Goal: Information Seeking & Learning: Find specific fact

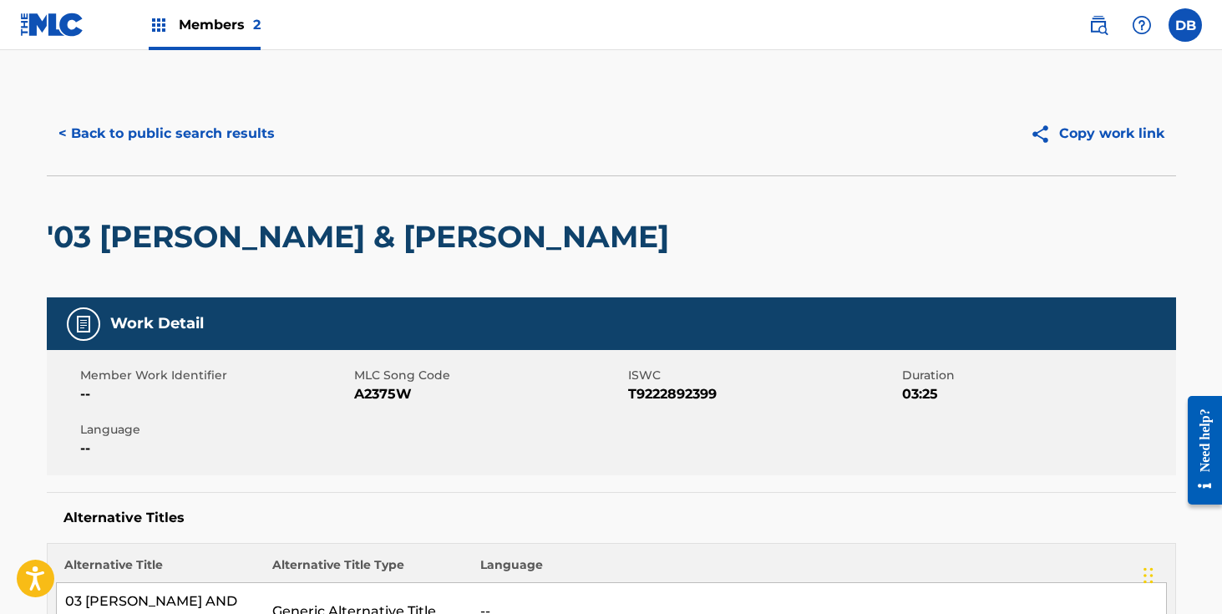
click at [239, 131] on button "< Back to public search results" at bounding box center [167, 134] width 240 height 42
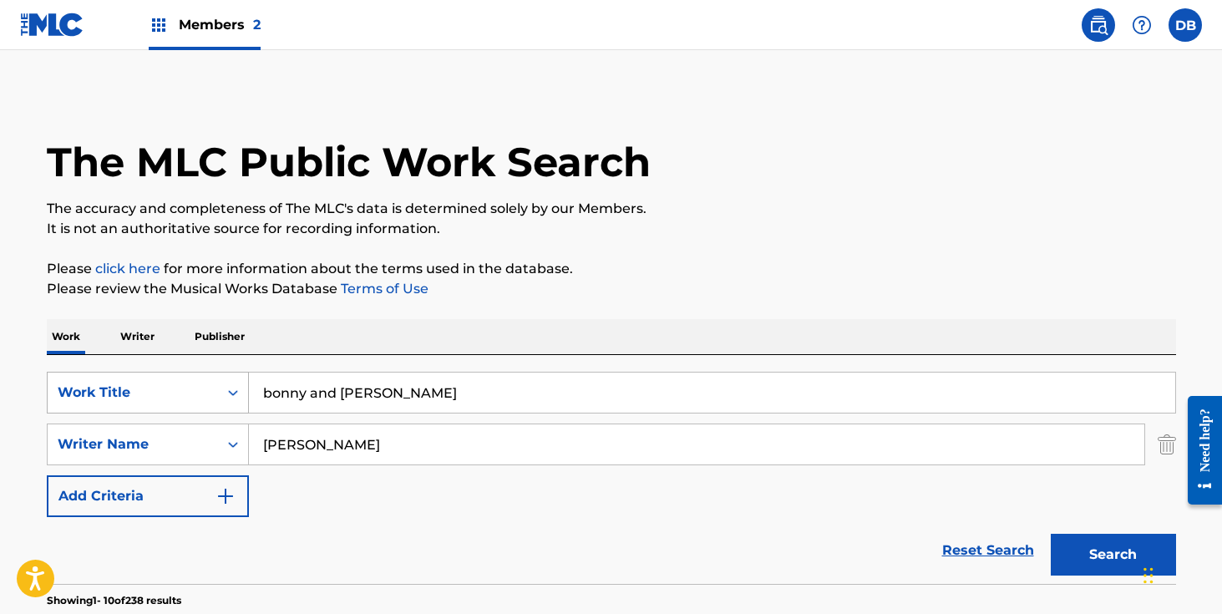
drag, startPoint x: 404, startPoint y: 389, endPoint x: 211, endPoint y: 381, distance: 193.2
click at [218, 381] on div "SearchWithCriteria1f9d745c-7246-4245-9cd8-f8429efa96fe Work Title bonny and [PE…" at bounding box center [612, 393] width 1130 height 42
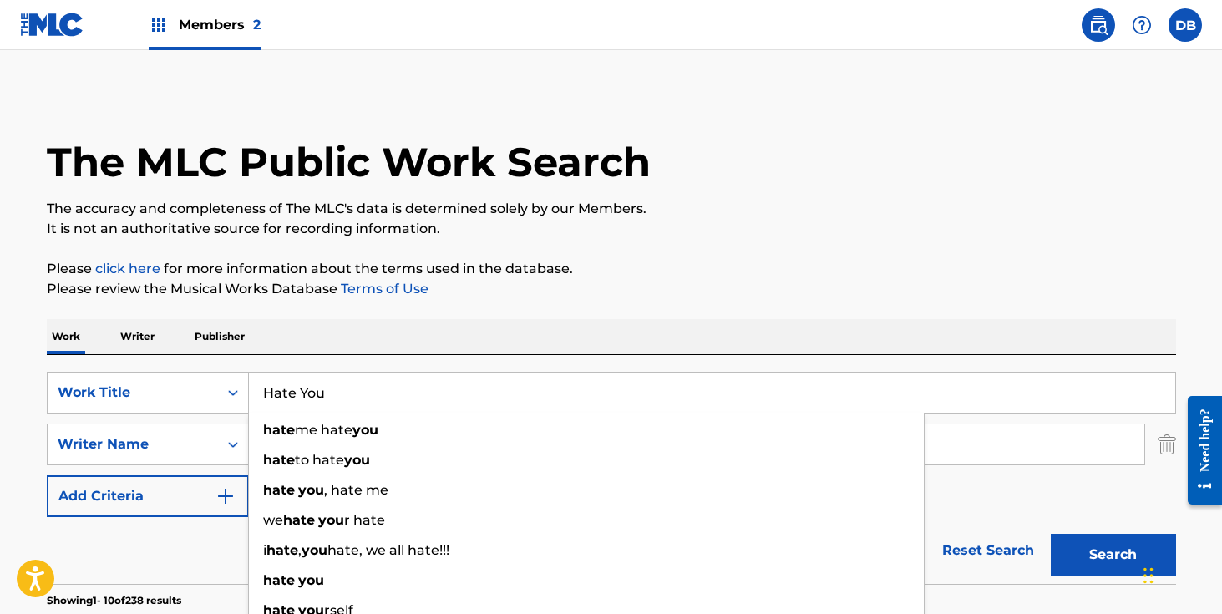
type input "Hate You"
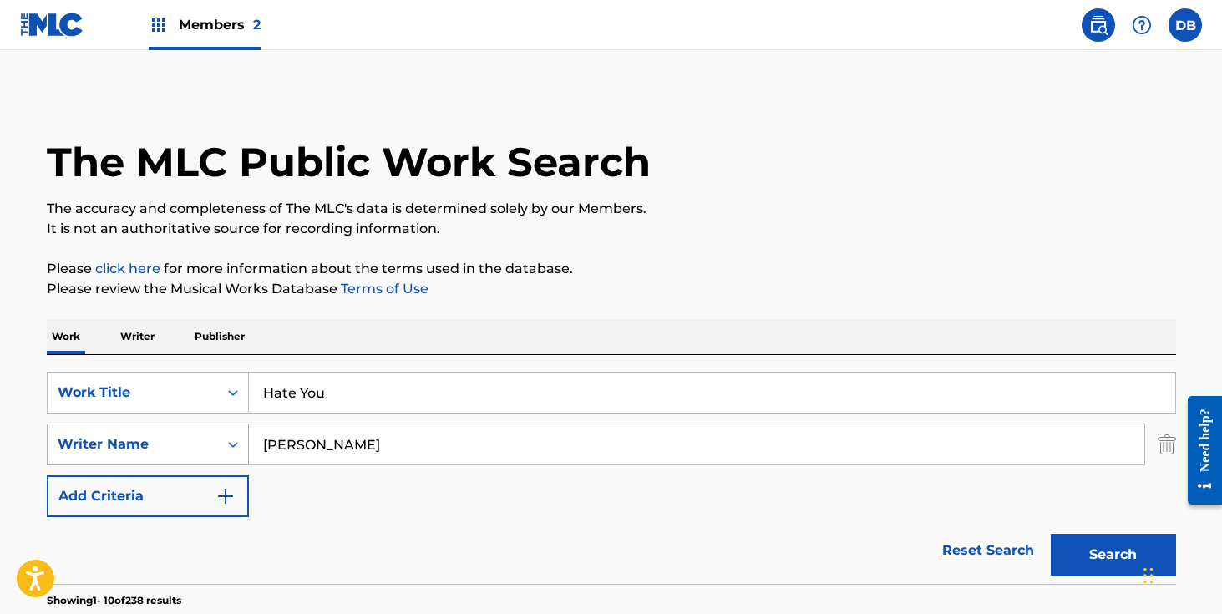
drag, startPoint x: 363, startPoint y: 456, endPoint x: 227, endPoint y: 456, distance: 136.2
click at [227, 456] on div "SearchWithCriteria89a11cb2-1606-466b-aefd-998204cfe003 Writer Name [PERSON_NAME]" at bounding box center [612, 445] width 1130 height 42
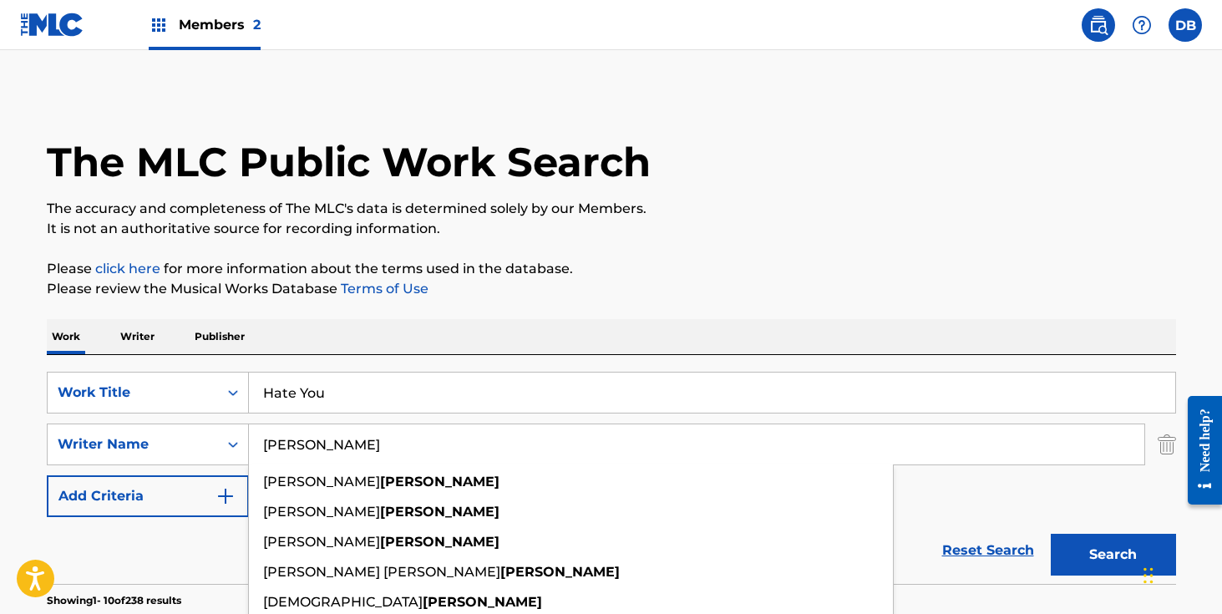
click at [358, 414] on div "SearchWithCriteria1f9d745c-7246-4245-9cd8-f8429efa96fe Work Title Hate You Sear…" at bounding box center [612, 444] width 1130 height 145
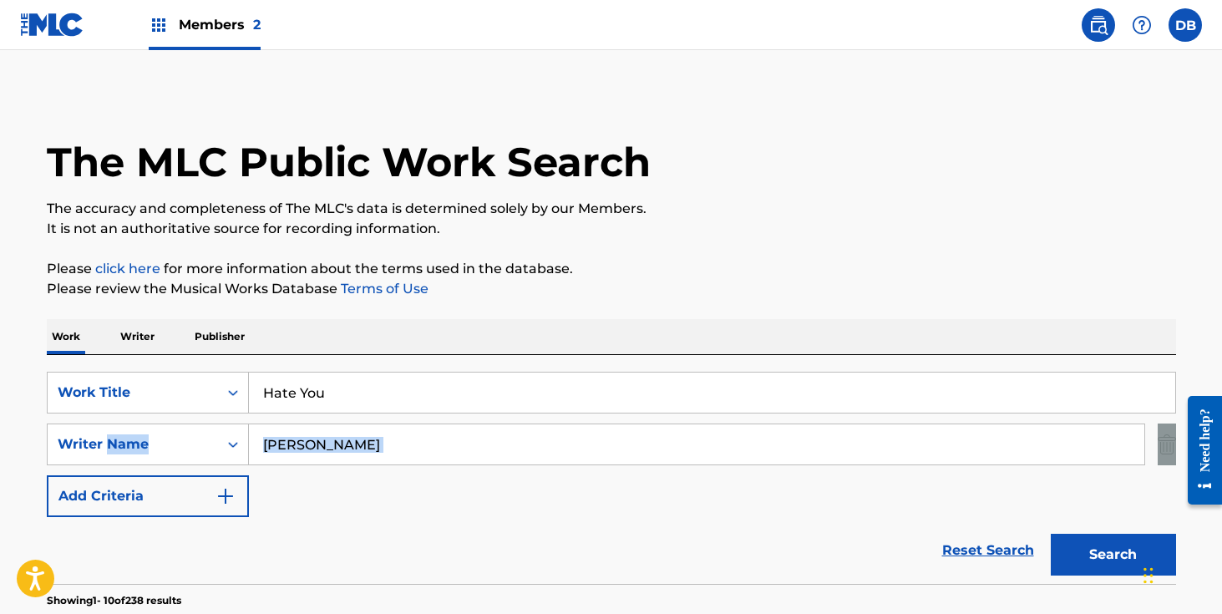
click at [358, 414] on div "SearchWithCriteria1f9d745c-7246-4245-9cd8-f8429efa96fe Work Title Hate You Sear…" at bounding box center [612, 444] width 1130 height 145
click at [355, 421] on div "SearchWithCriteria1f9d745c-7246-4245-9cd8-f8429efa96fe Work Title Hate You Sear…" at bounding box center [612, 444] width 1130 height 145
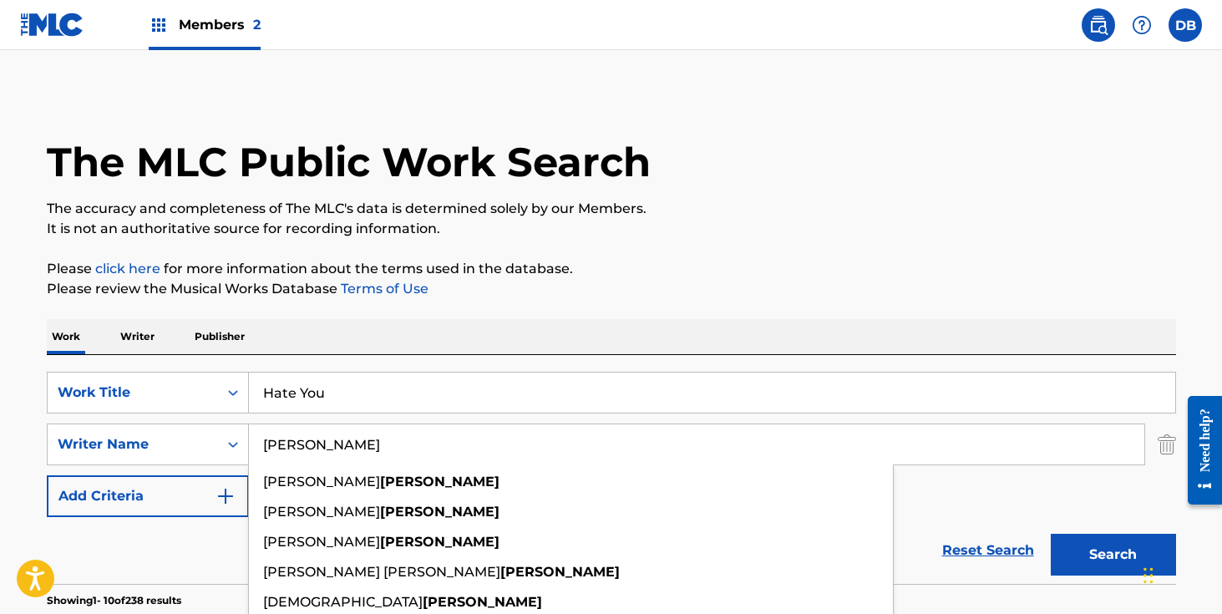
click at [317, 446] on input "[PERSON_NAME]" at bounding box center [697, 444] width 896 height 40
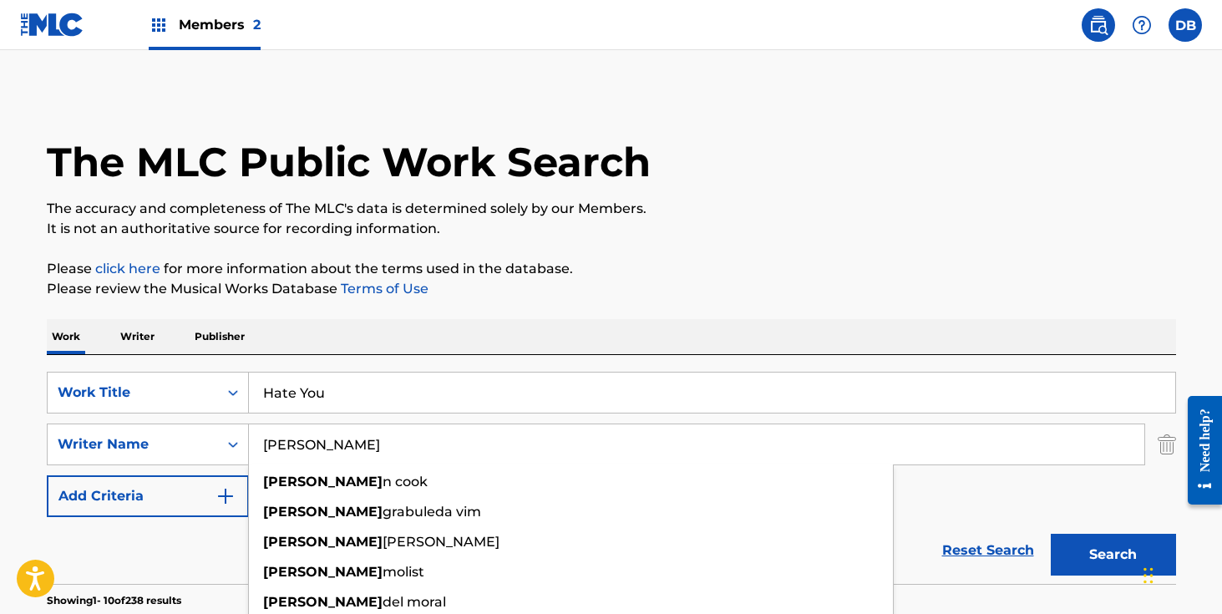
click at [1051, 534] on button "Search" at bounding box center [1113, 555] width 125 height 42
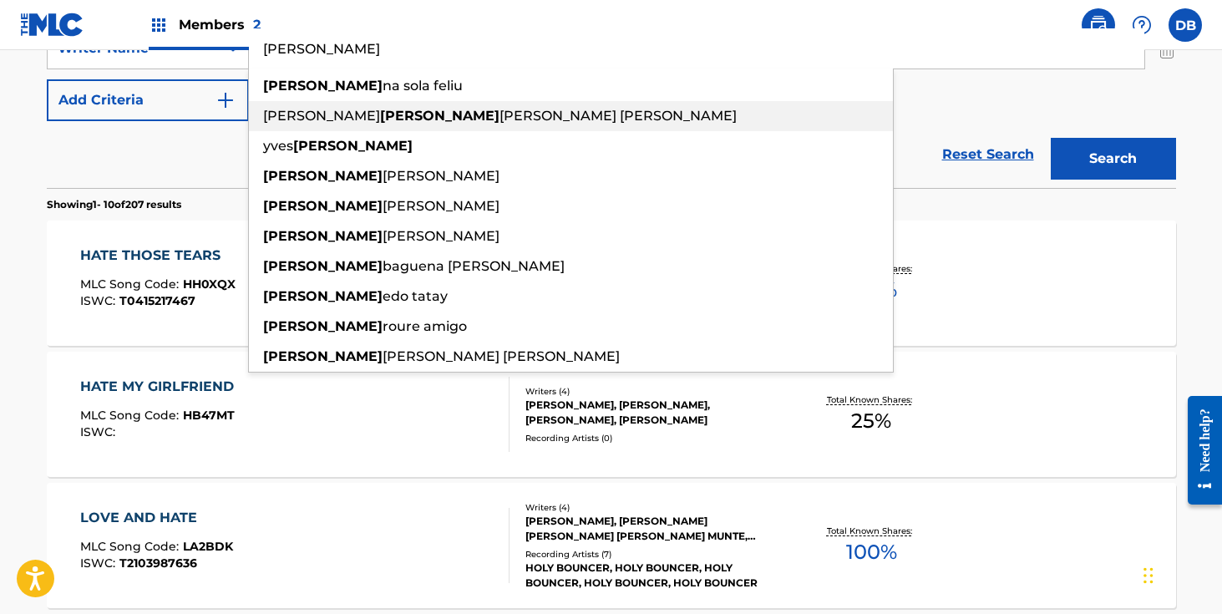
scroll to position [256, 0]
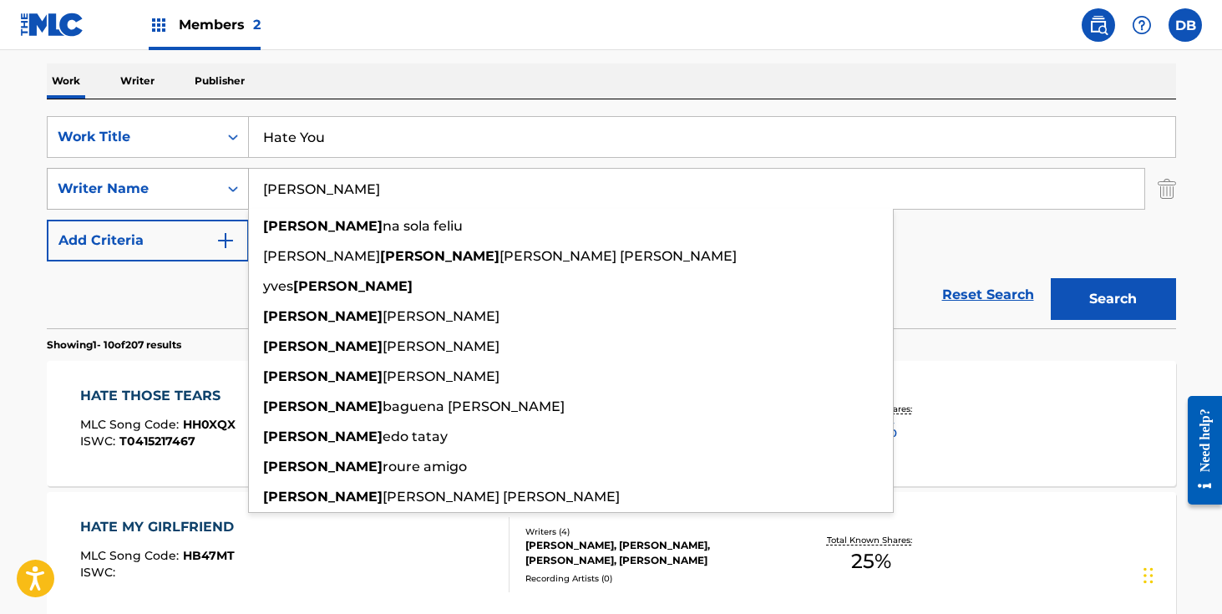
drag, startPoint x: 347, startPoint y: 183, endPoint x: 206, endPoint y: 183, distance: 141.2
click at [206, 183] on div "SearchWithCriteria89a11cb2-1606-466b-aefd-998204cfe003 Writer Name [PERSON_NAME…" at bounding box center [612, 189] width 1130 height 42
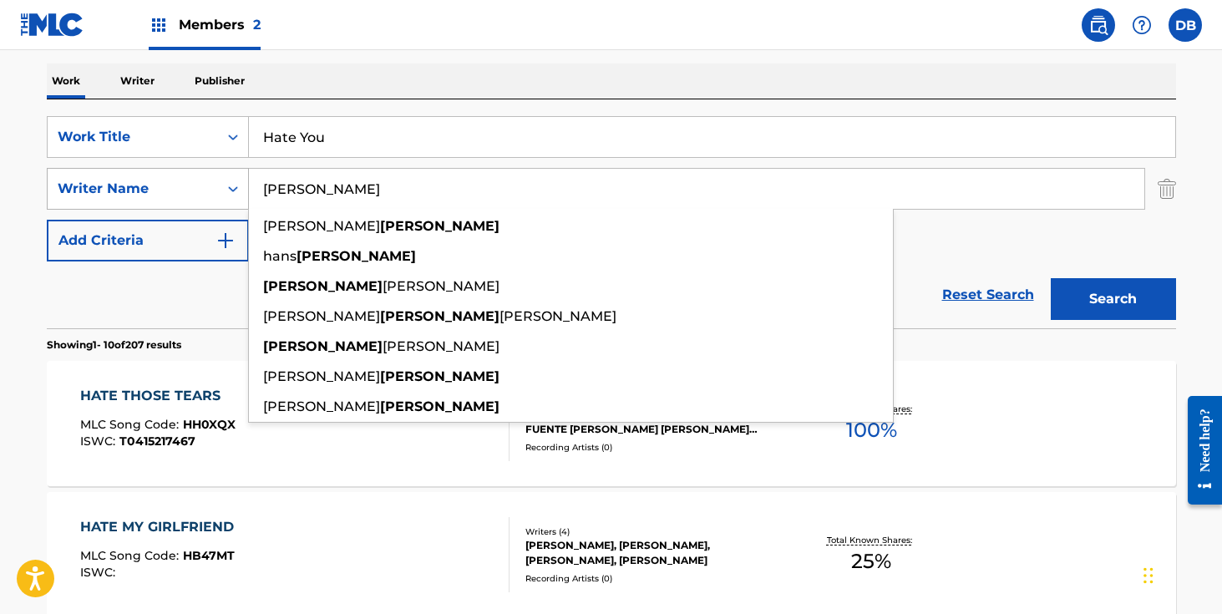
type input "[PERSON_NAME]"
click at [1051, 278] on button "Search" at bounding box center [1113, 299] width 125 height 42
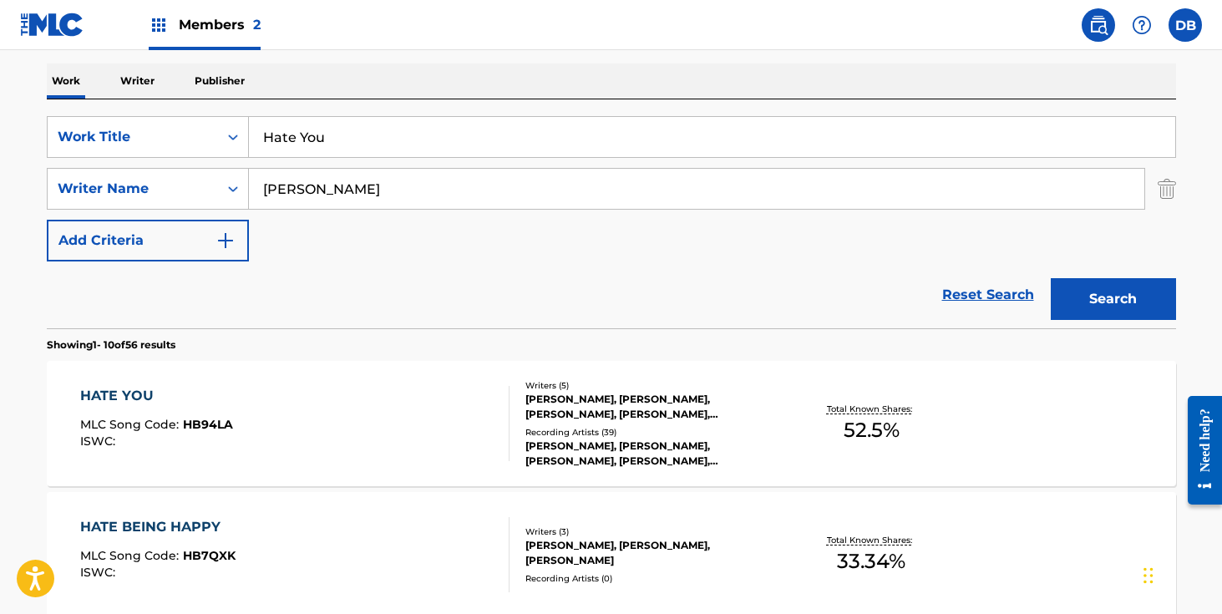
click at [581, 409] on div "[PERSON_NAME], [PERSON_NAME], [PERSON_NAME], [PERSON_NAME], [PERSON_NAME]" at bounding box center [652, 407] width 252 height 30
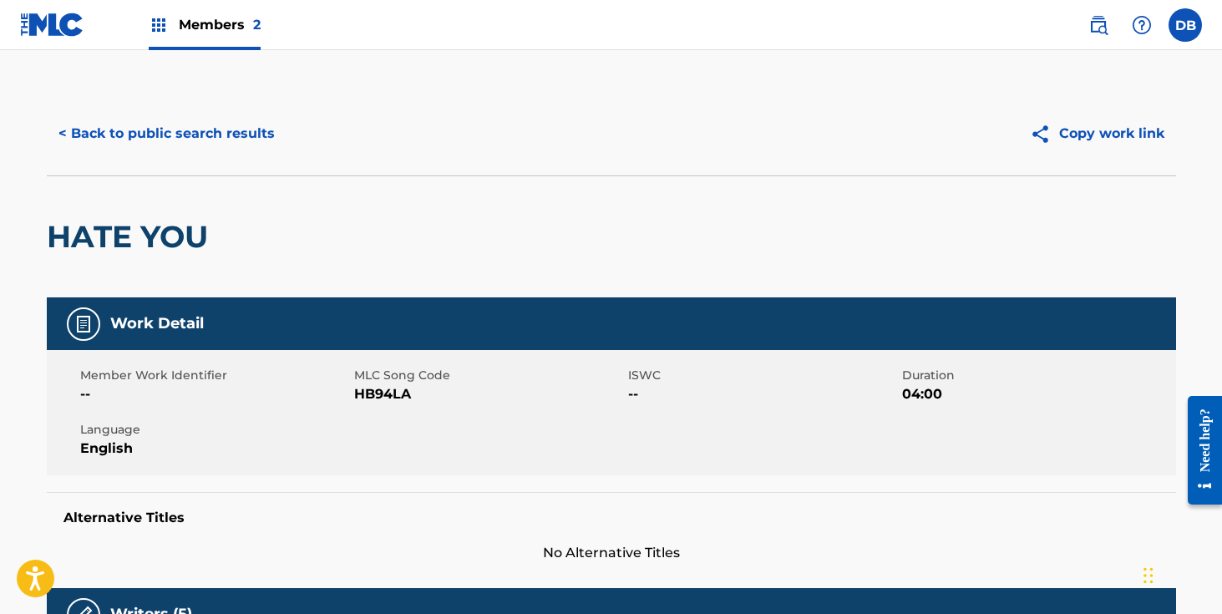
click at [104, 130] on button "< Back to public search results" at bounding box center [167, 134] width 240 height 42
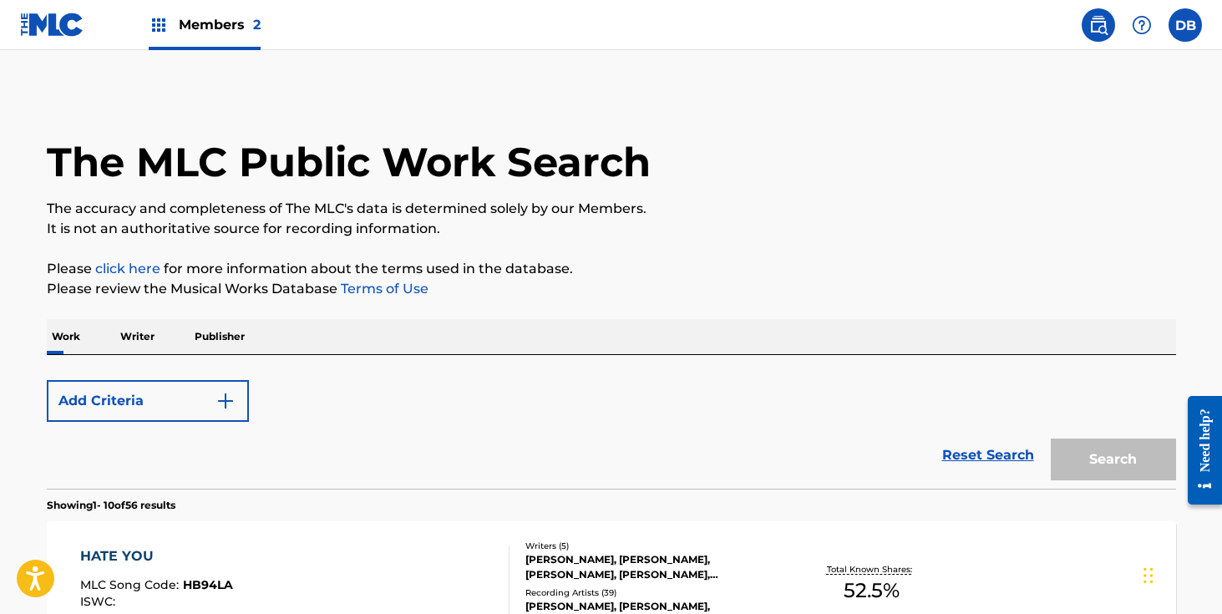
scroll to position [256, 0]
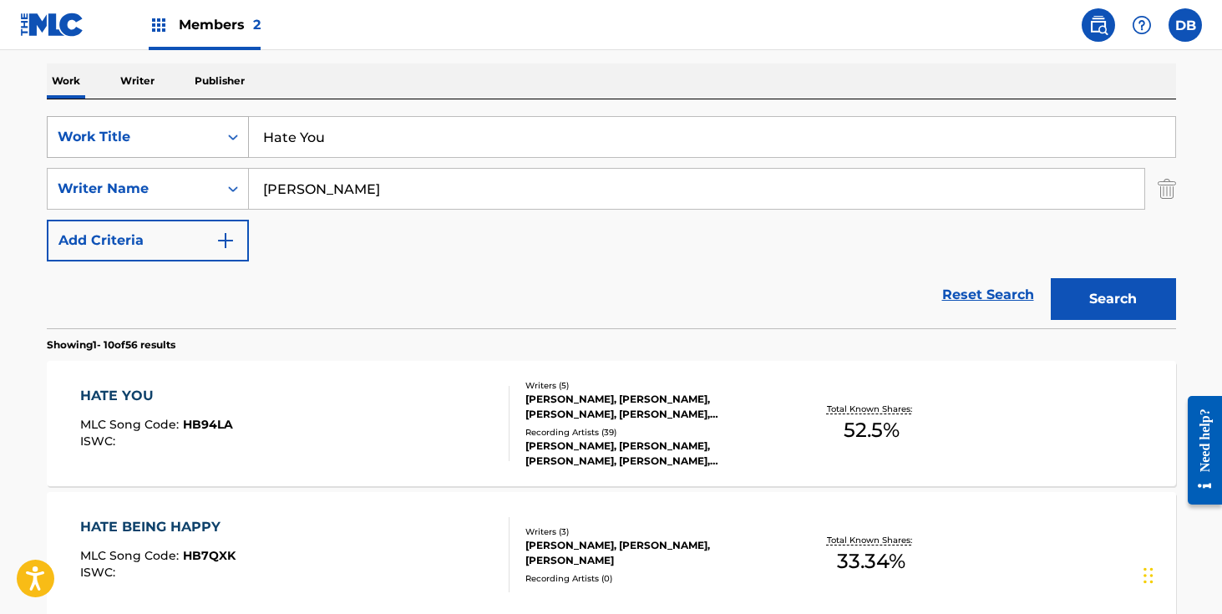
drag, startPoint x: 302, startPoint y: 145, endPoint x: 241, endPoint y: 145, distance: 61.0
click at [241, 145] on div "SearchWithCriteria1f9d745c-7246-4245-9cd8-f8429efa96fe Work Title Hate You" at bounding box center [612, 137] width 1130 height 42
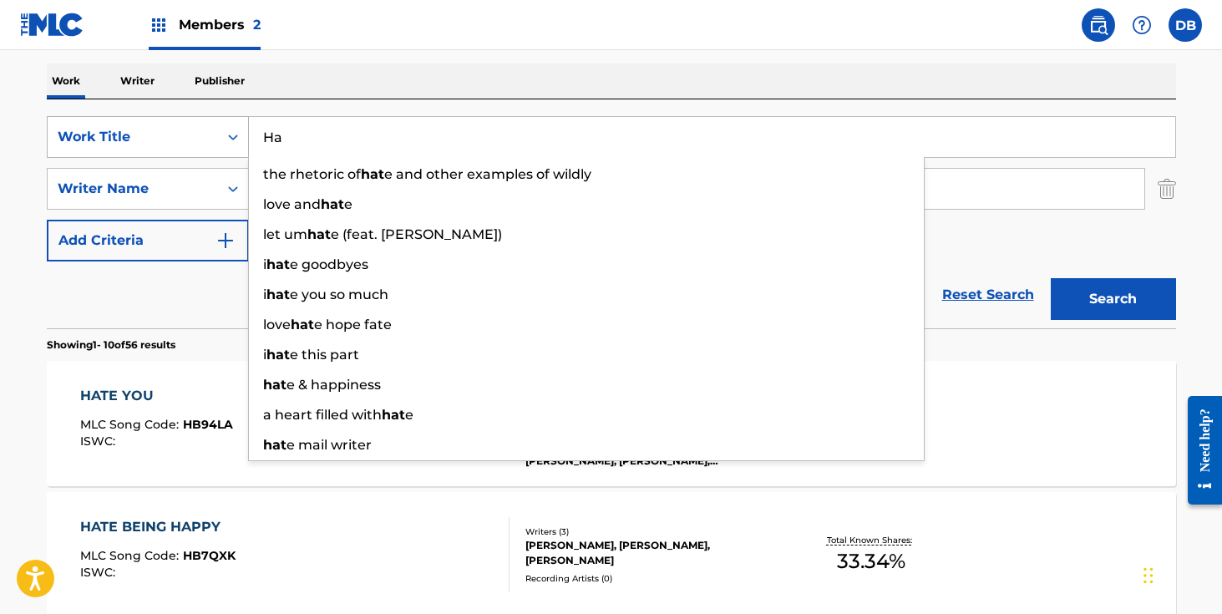
type input "H"
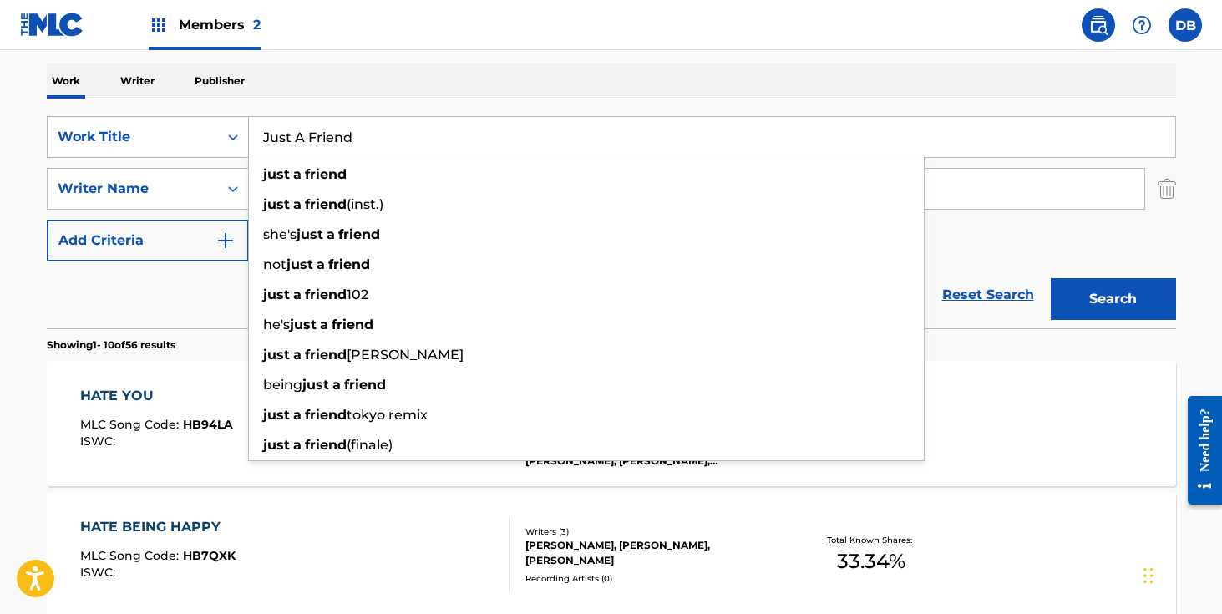
type input "Just A Friend"
click at [1051, 278] on button "Search" at bounding box center [1113, 299] width 125 height 42
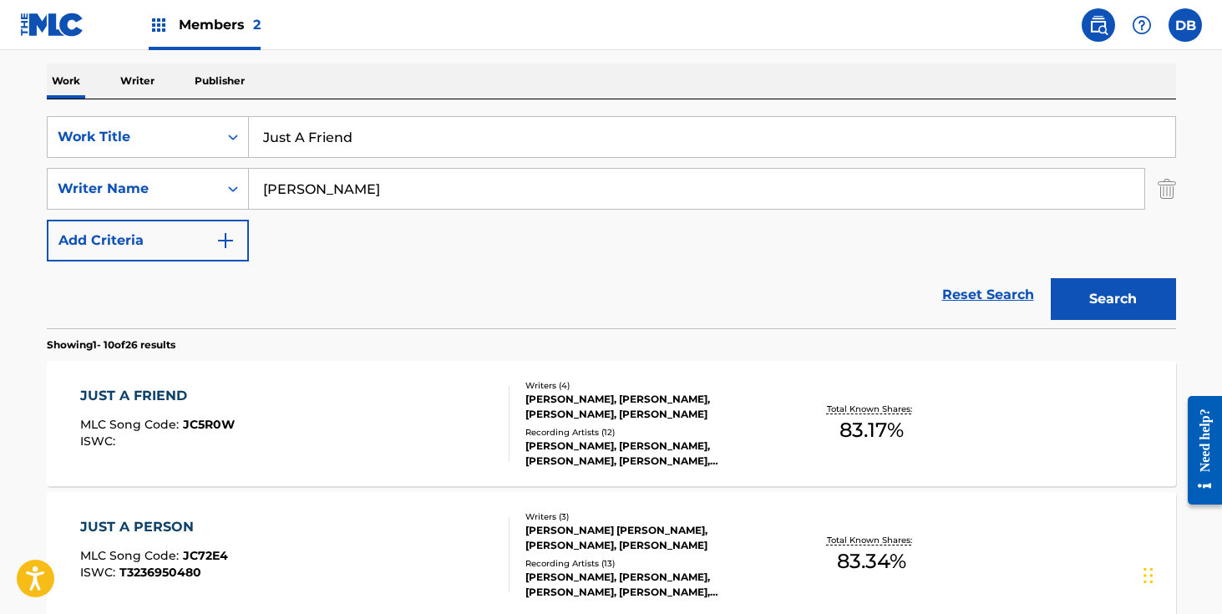
click at [602, 414] on div "[PERSON_NAME], [PERSON_NAME], [PERSON_NAME], [PERSON_NAME]" at bounding box center [652, 407] width 252 height 30
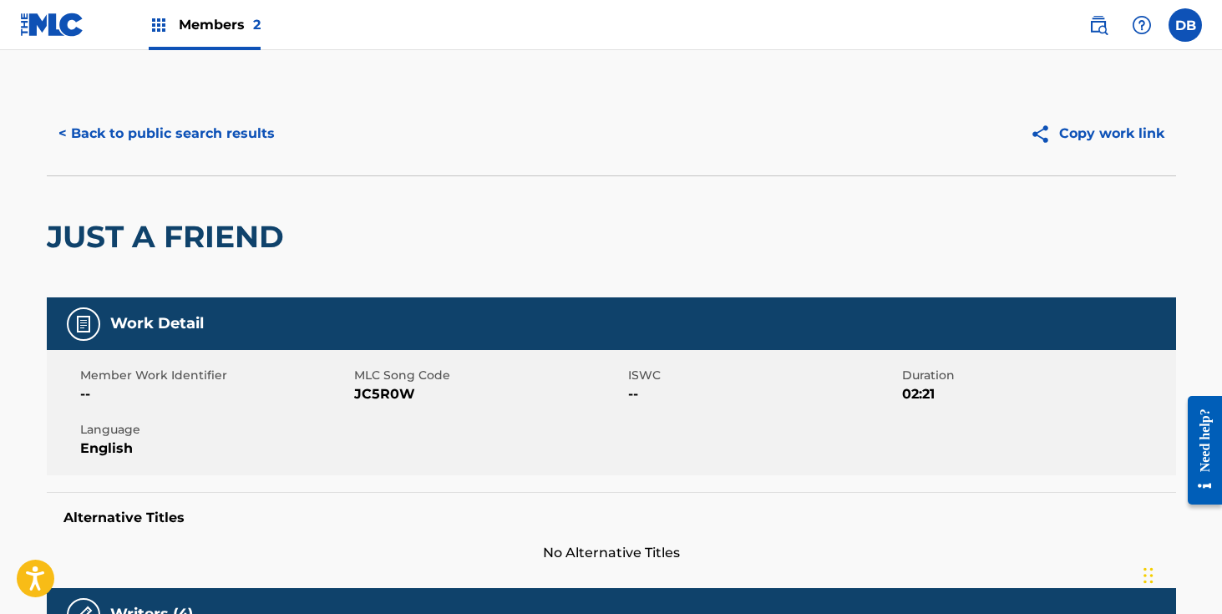
click at [124, 130] on button "< Back to public search results" at bounding box center [167, 134] width 240 height 42
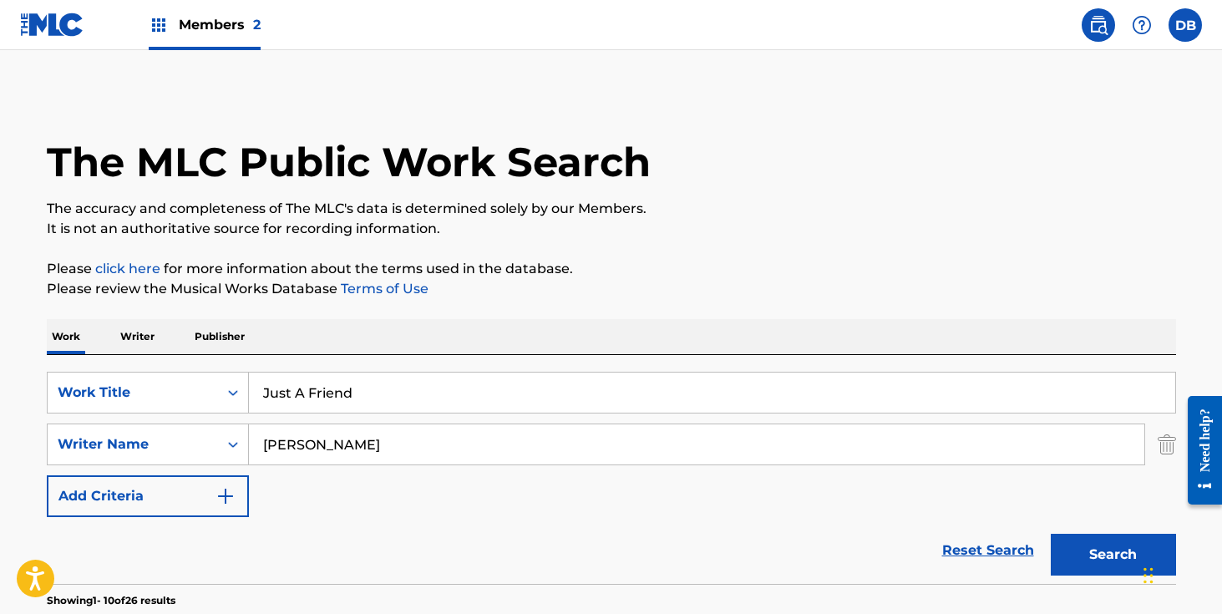
scroll to position [256, 0]
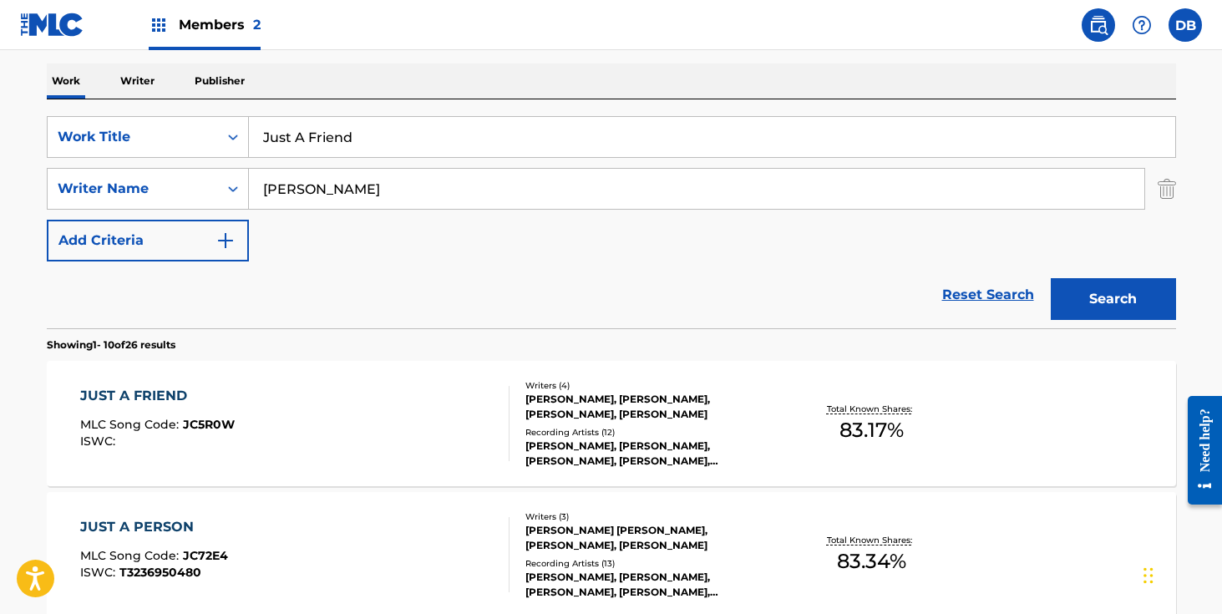
drag, startPoint x: 379, startPoint y: 142, endPoint x: 275, endPoint y: 142, distance: 104.4
click at [275, 142] on input "Just A Friend" at bounding box center [712, 137] width 927 height 40
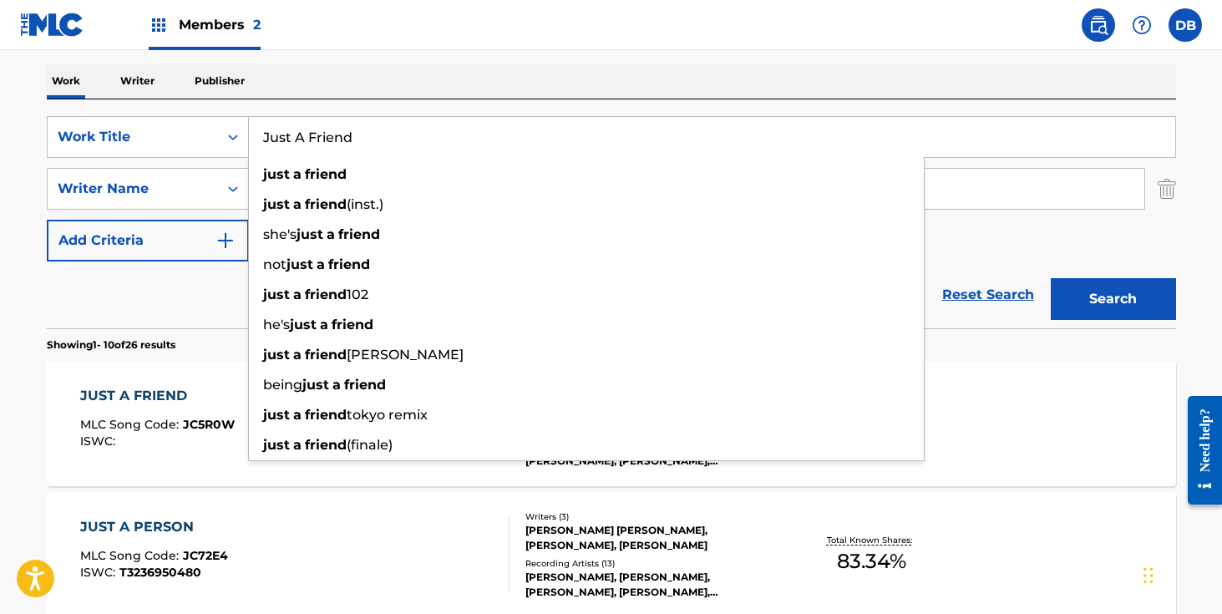
click at [275, 142] on input "Just A Friend" at bounding box center [712, 137] width 927 height 40
drag, startPoint x: 253, startPoint y: 138, endPoint x: 202, endPoint y: 138, distance: 51.0
click at [202, 138] on div "SearchWithCriteria1f9d745c-7246-4245-9cd8-f8429efa96fe Work Title Just A Friend…" at bounding box center [612, 137] width 1130 height 42
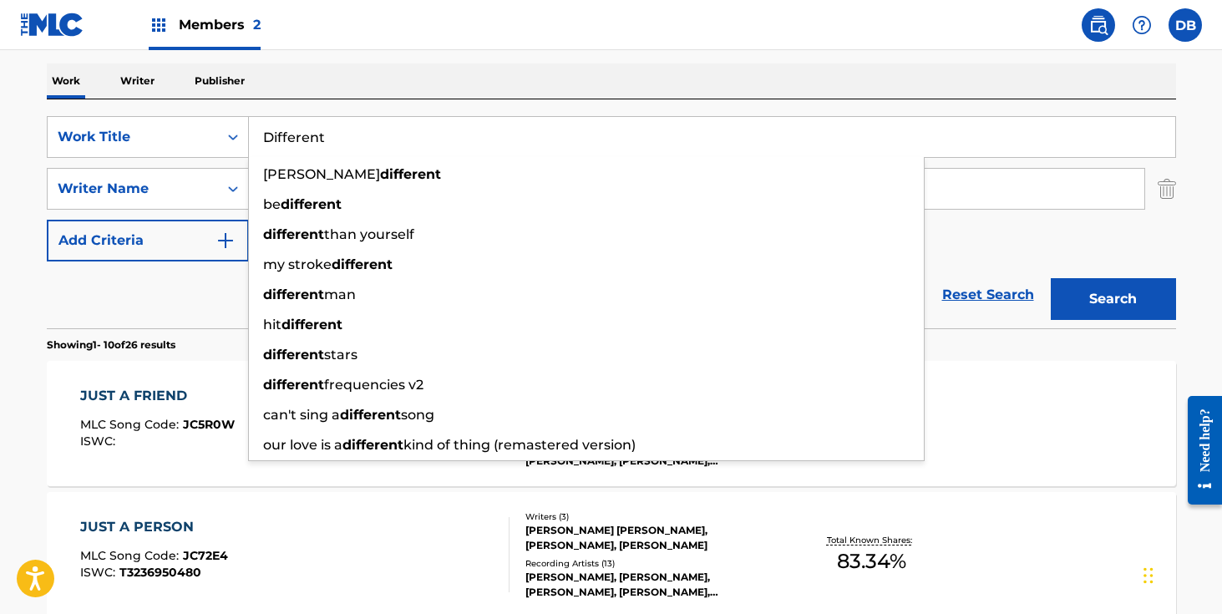
type input "Different"
click at [380, 67] on div "Work Writer Publisher" at bounding box center [612, 80] width 1130 height 35
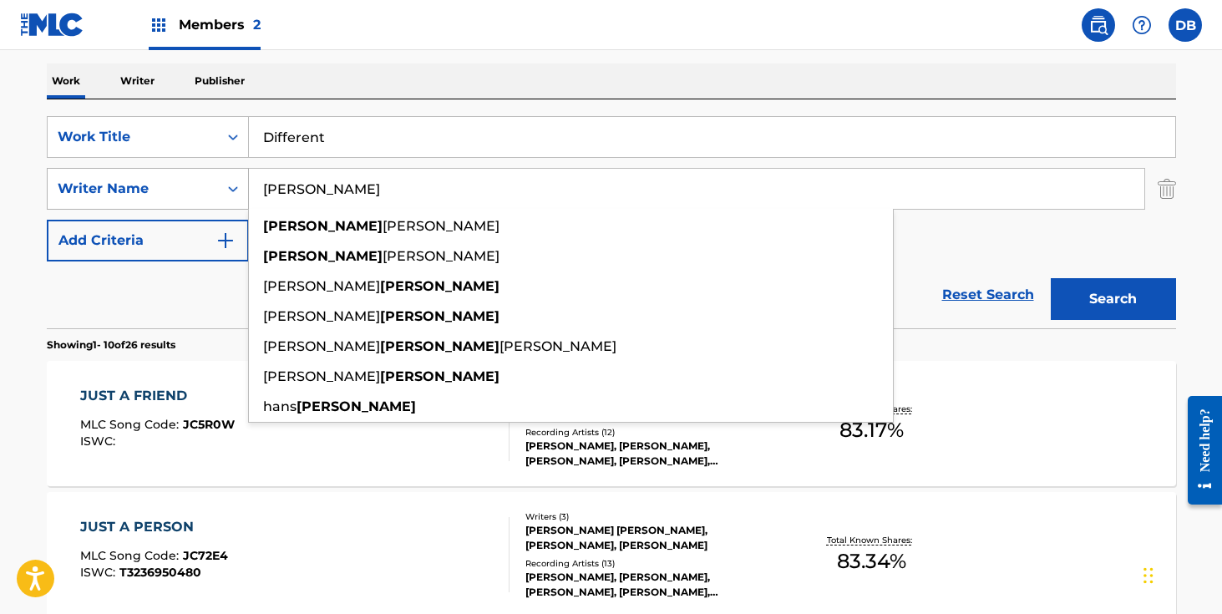
drag, startPoint x: 353, startPoint y: 196, endPoint x: 216, endPoint y: 195, distance: 136.2
click at [216, 195] on div "SearchWithCriteria89a11cb2-1606-466b-aefd-998204cfe003 Writer Name [PERSON_NAME…" at bounding box center [612, 189] width 1130 height 42
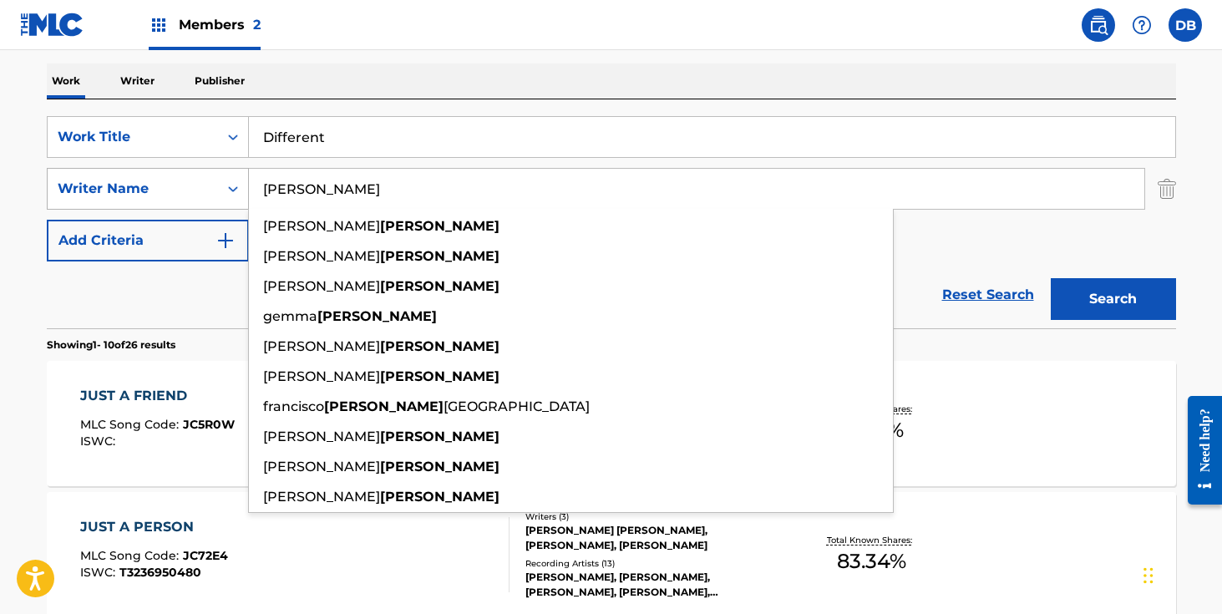
type input "[PERSON_NAME]"
click at [1051, 278] on button "Search" at bounding box center [1113, 299] width 125 height 42
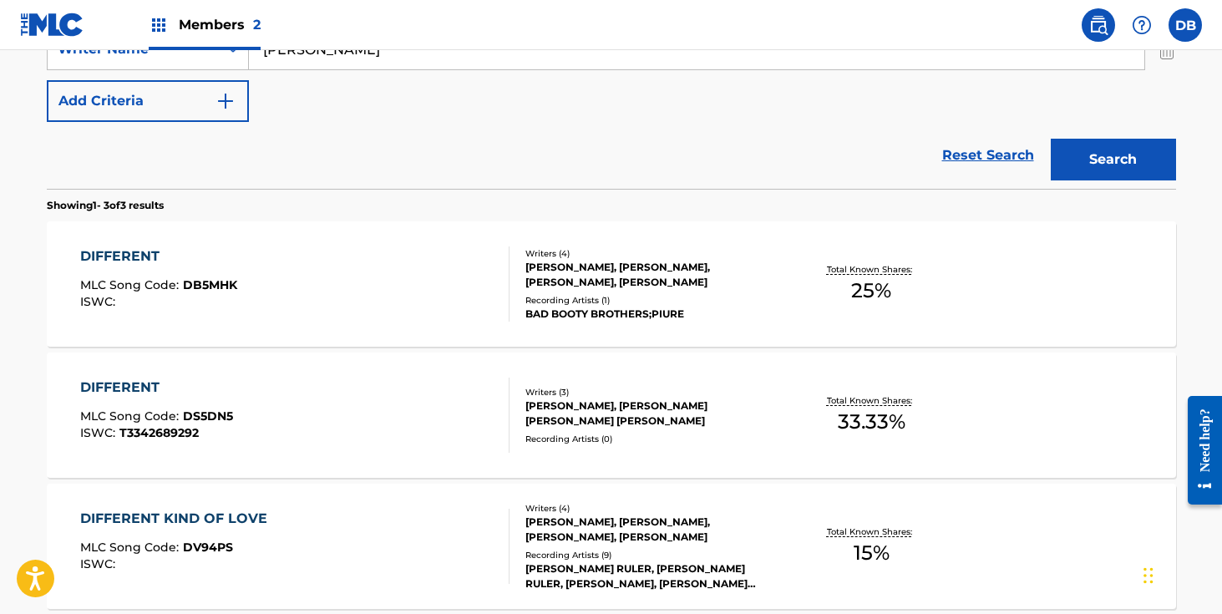
scroll to position [399, 0]
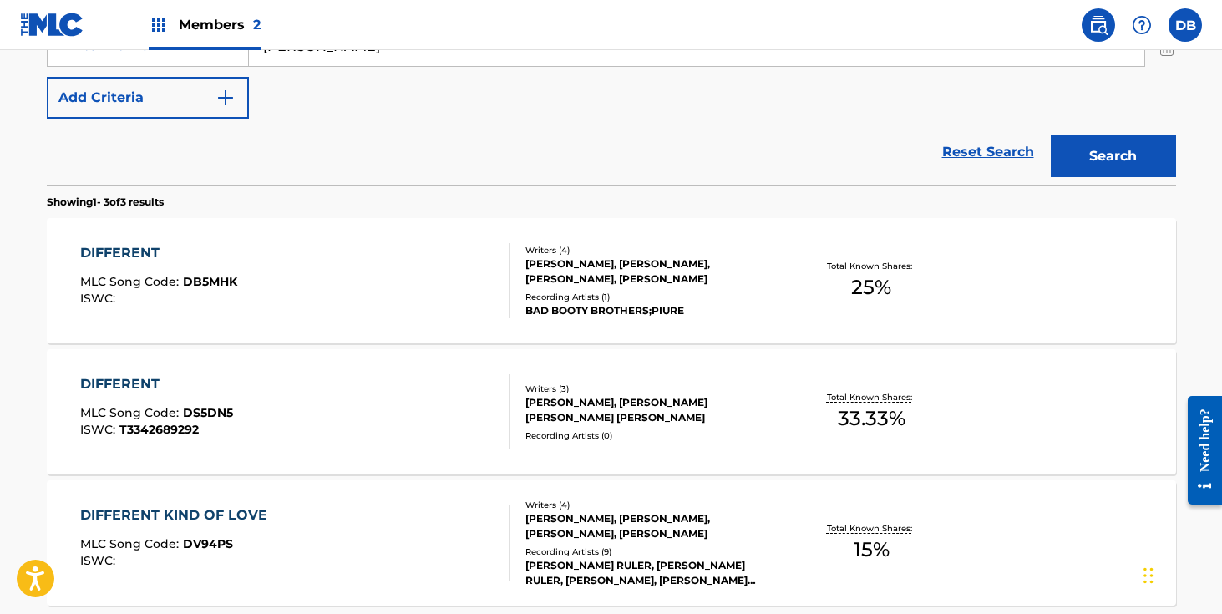
click at [602, 405] on div "[PERSON_NAME], [PERSON_NAME] [PERSON_NAME] [PERSON_NAME]" at bounding box center [652, 410] width 252 height 30
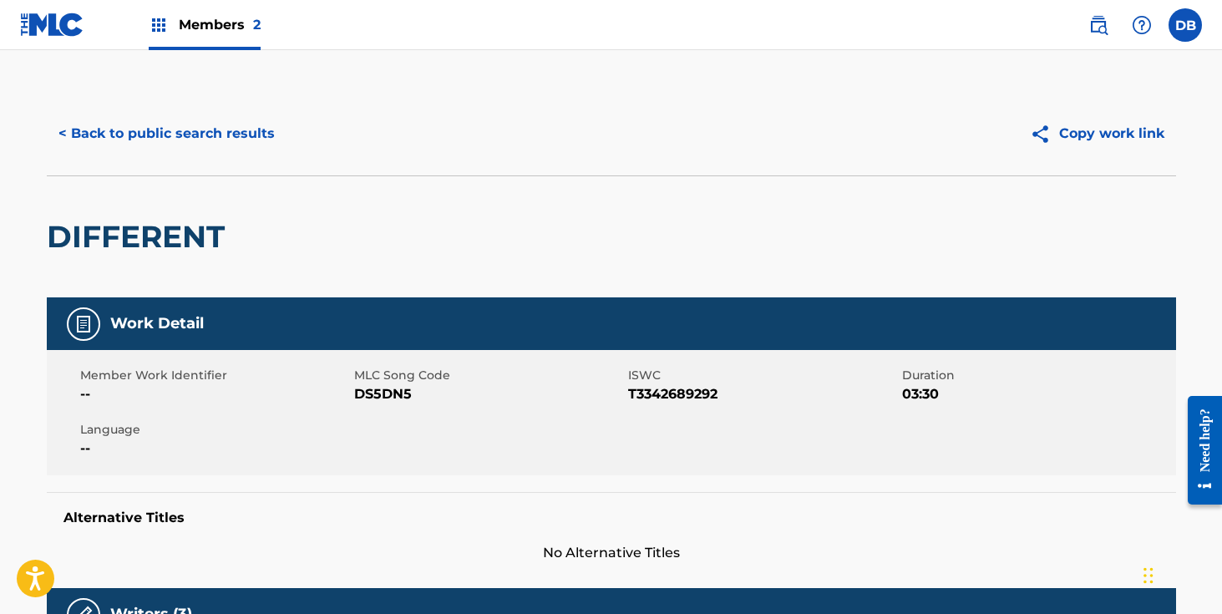
click at [233, 146] on button "< Back to public search results" at bounding box center [167, 134] width 240 height 42
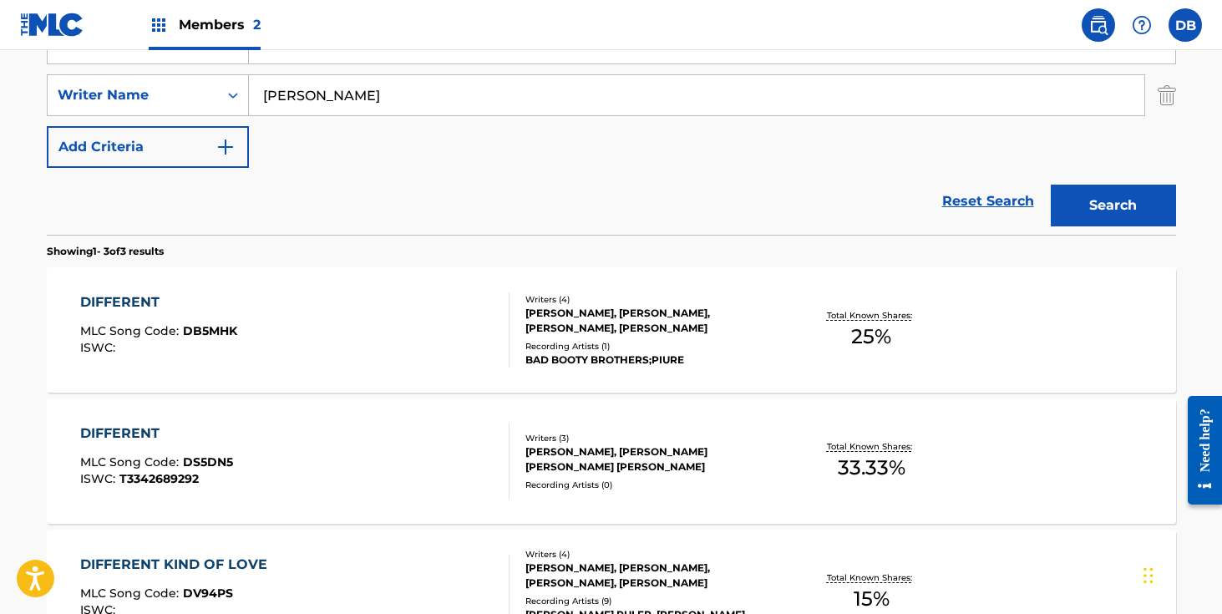
scroll to position [65, 0]
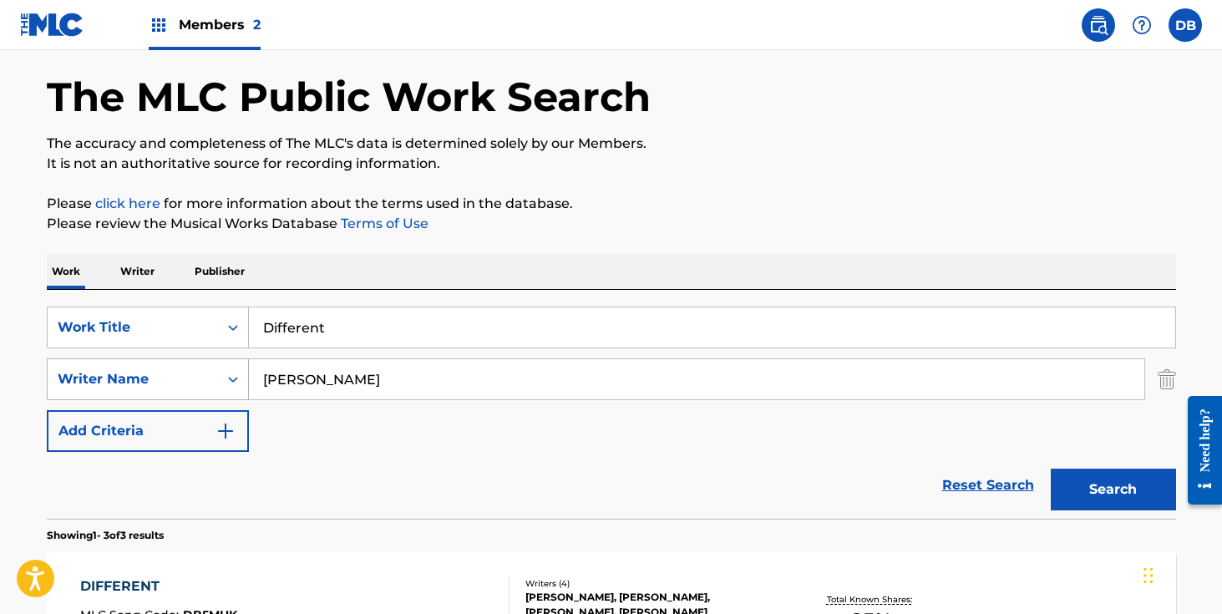
drag, startPoint x: 328, startPoint y: 381, endPoint x: 240, endPoint y: 381, distance: 88.6
click at [240, 381] on div "SearchWithCriteria89a11cb2-1606-466b-aefd-998204cfe003 Writer Name [PERSON_NAME]" at bounding box center [612, 379] width 1130 height 42
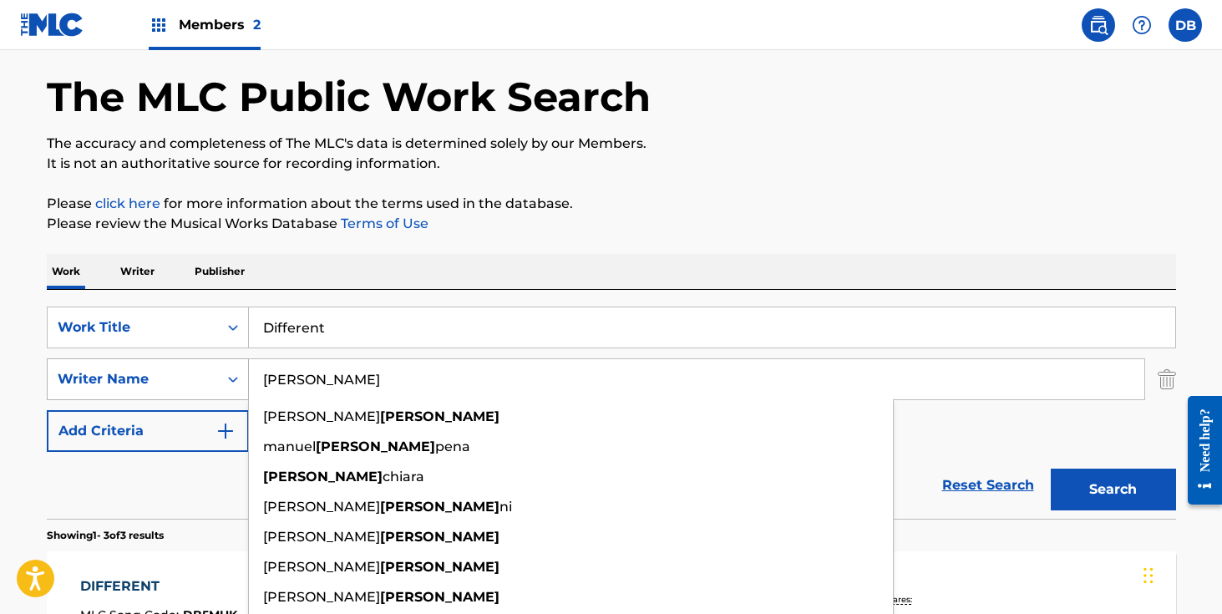
paste input "681045"
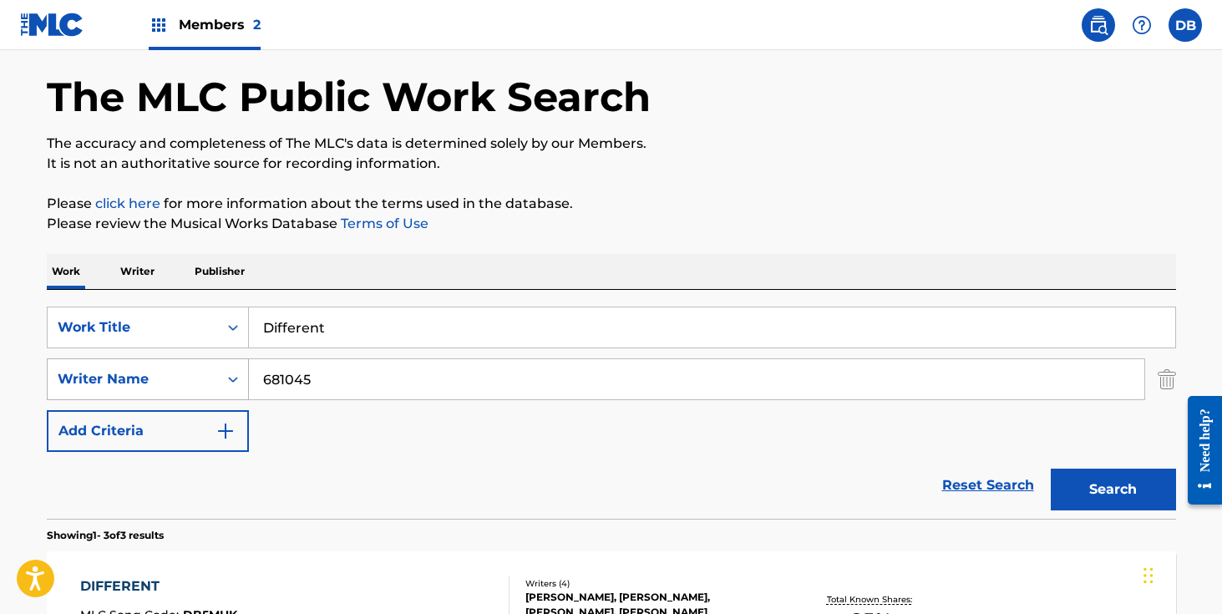
drag, startPoint x: 327, startPoint y: 385, endPoint x: 235, endPoint y: 383, distance: 91.9
click at [235, 383] on div "SearchWithCriteria89a11cb2-1606-466b-aefd-998204cfe003 Writer Name 681045" at bounding box center [612, 379] width 1130 height 42
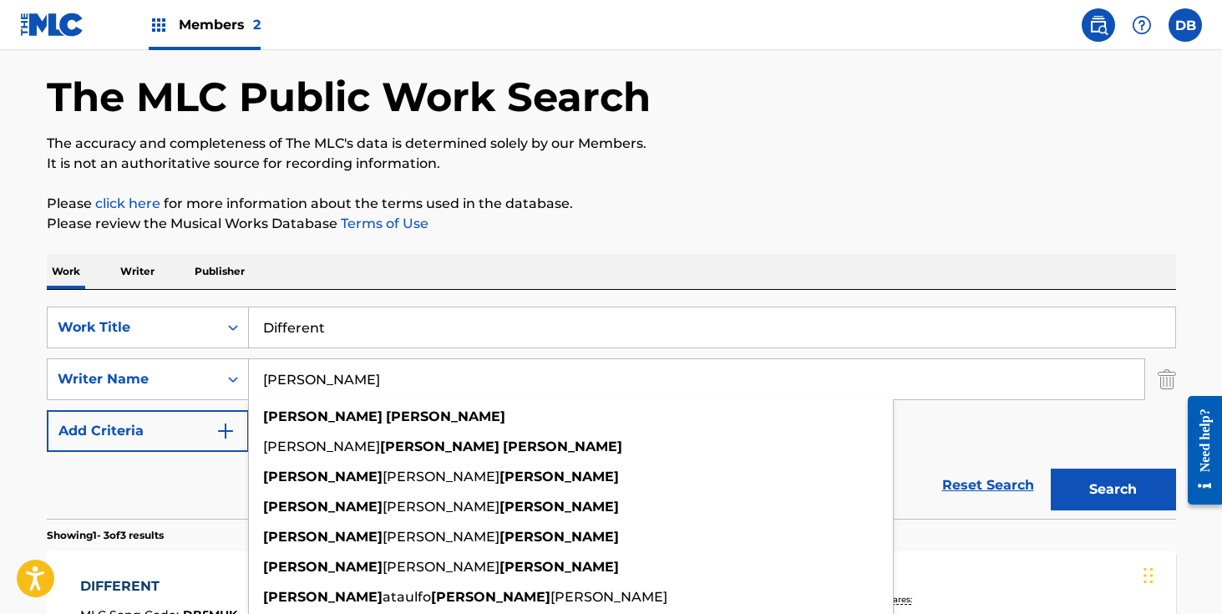
type input "[PERSON_NAME]"
click at [328, 323] on input "Different" at bounding box center [712, 327] width 927 height 40
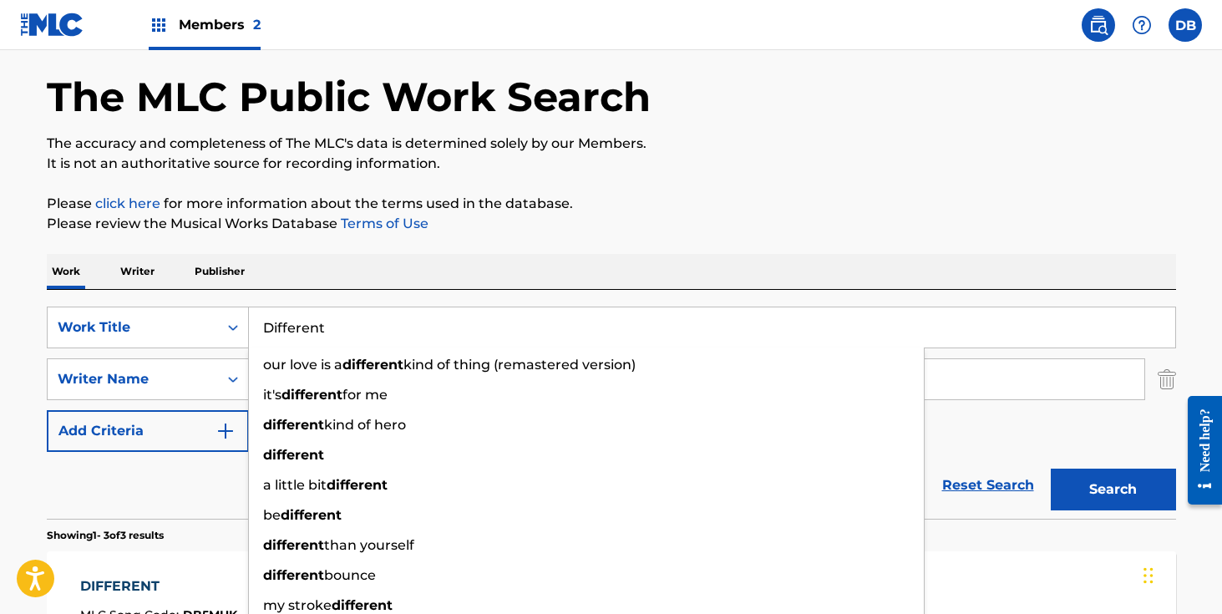
click at [394, 261] on div "Work Writer Publisher" at bounding box center [612, 271] width 1130 height 35
drag, startPoint x: 373, startPoint y: 323, endPoint x: 217, endPoint y: 323, distance: 155.4
click at [220, 323] on div "SearchWithCriteria1f9d745c-7246-4245-9cd8-f8429efa96fe Work Title Different our…" at bounding box center [612, 328] width 1130 height 42
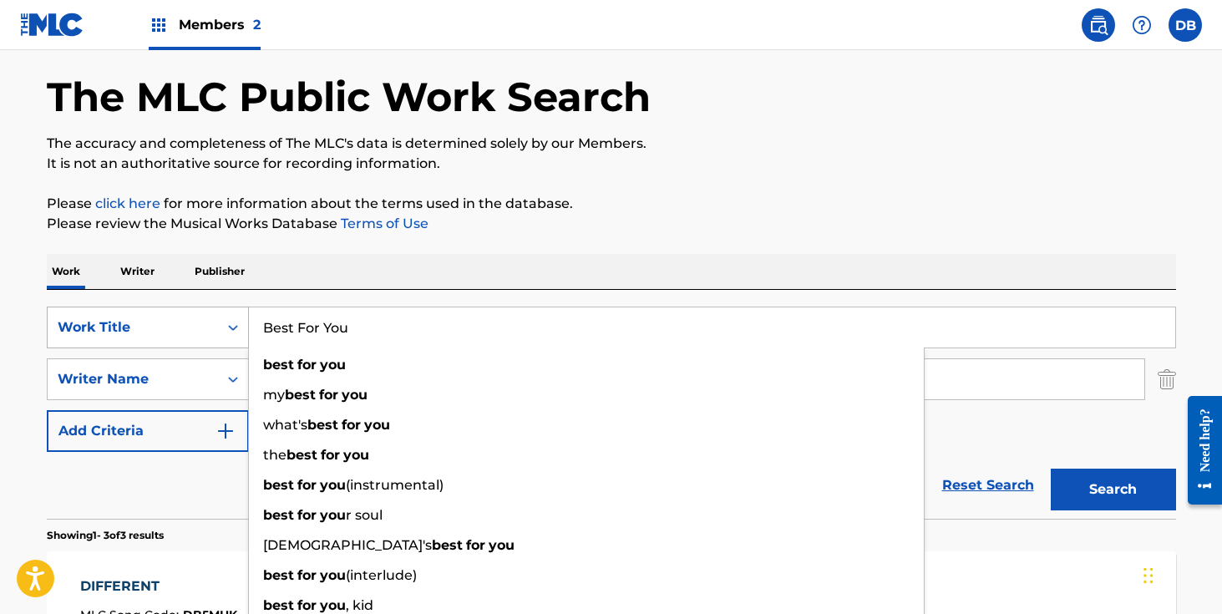
click at [1051, 469] on button "Search" at bounding box center [1113, 490] width 125 height 42
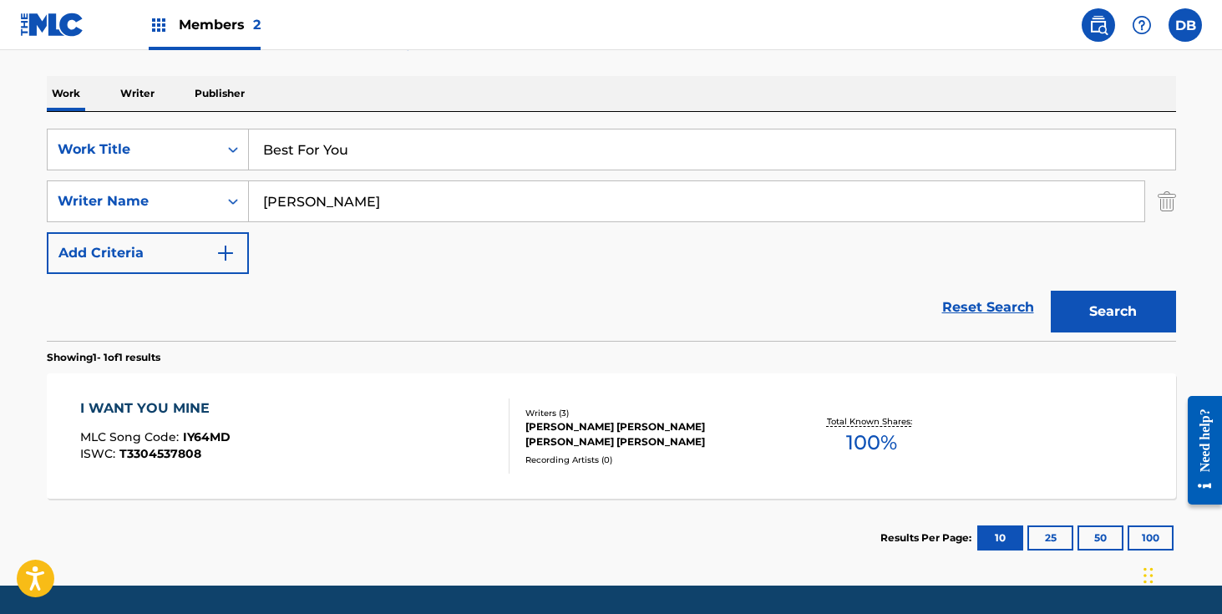
scroll to position [295, 0]
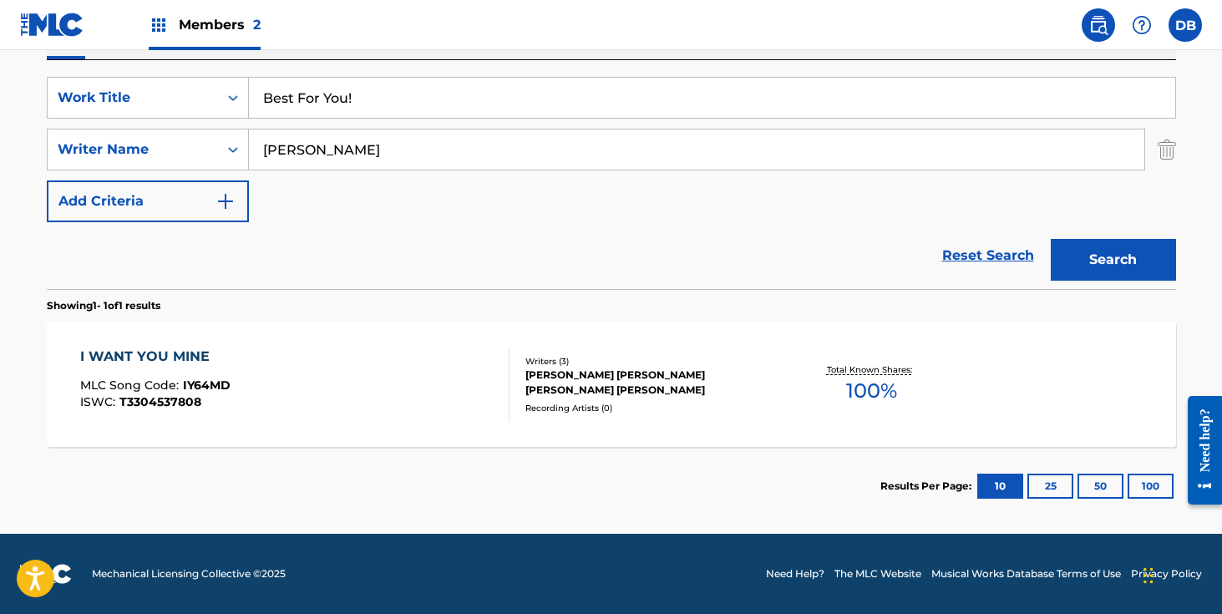
type input "Best For You!"
click at [1070, 248] on button "Search" at bounding box center [1113, 260] width 125 height 42
drag, startPoint x: 314, startPoint y: 150, endPoint x: 231, endPoint y: 150, distance: 82.7
click at [234, 150] on div "SearchWithCriteria89a11cb2-1606-466b-aefd-998204cfe003 Writer Name [PERSON_NAME]" at bounding box center [612, 150] width 1130 height 42
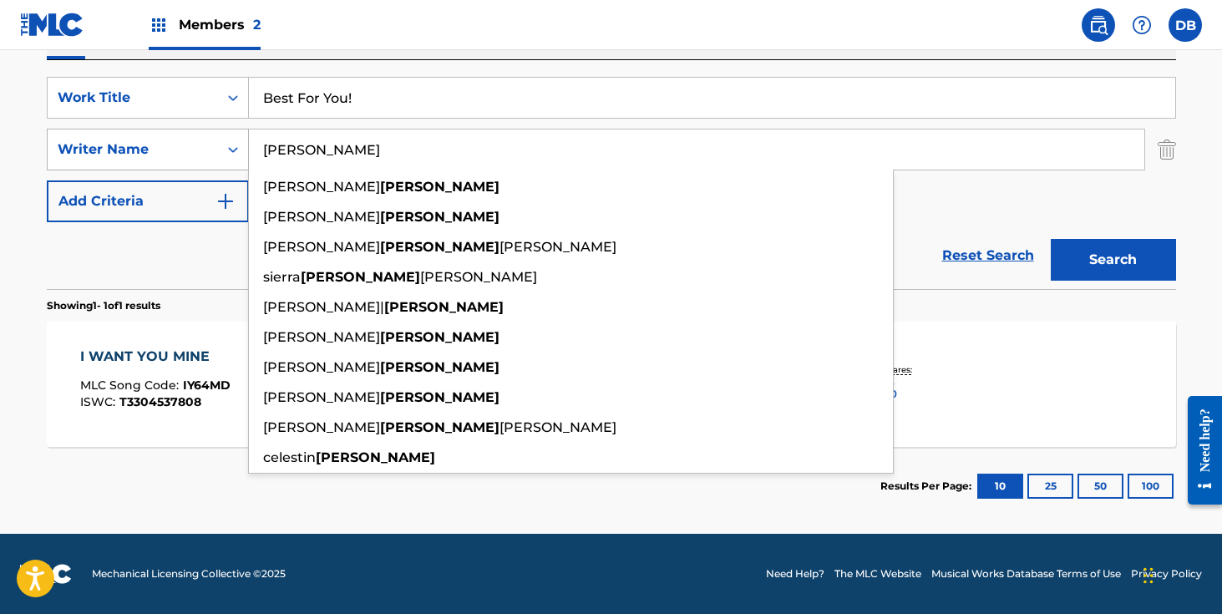
type input "[PERSON_NAME]"
click at [1051, 239] on button "Search" at bounding box center [1113, 260] width 125 height 42
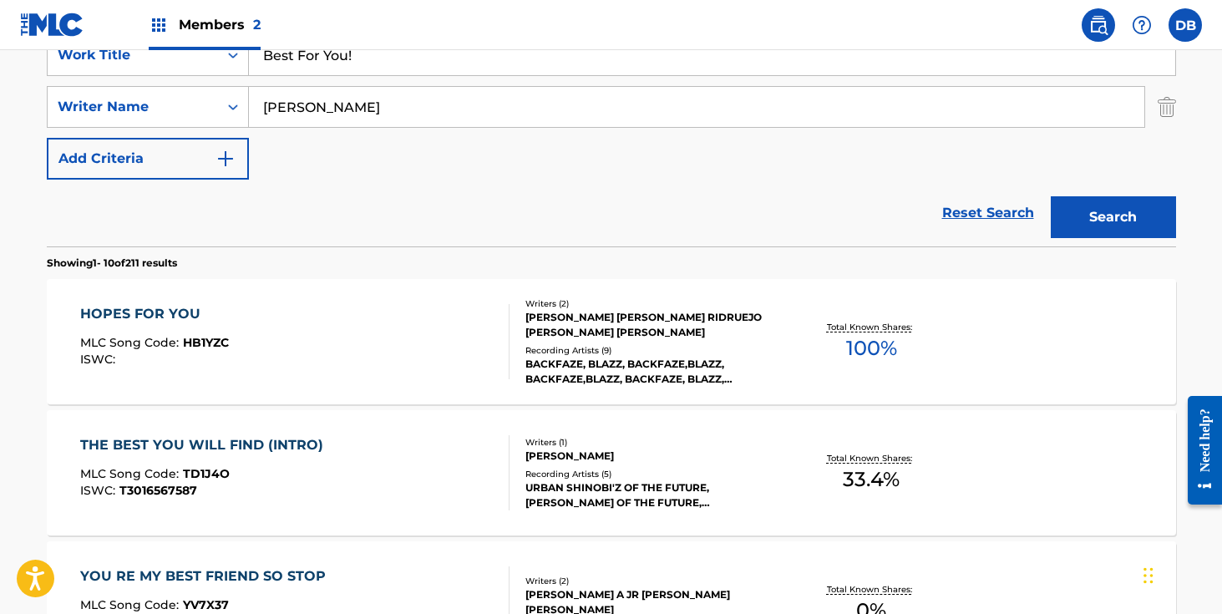
scroll to position [0, 0]
